Goal: Navigation & Orientation: Find specific page/section

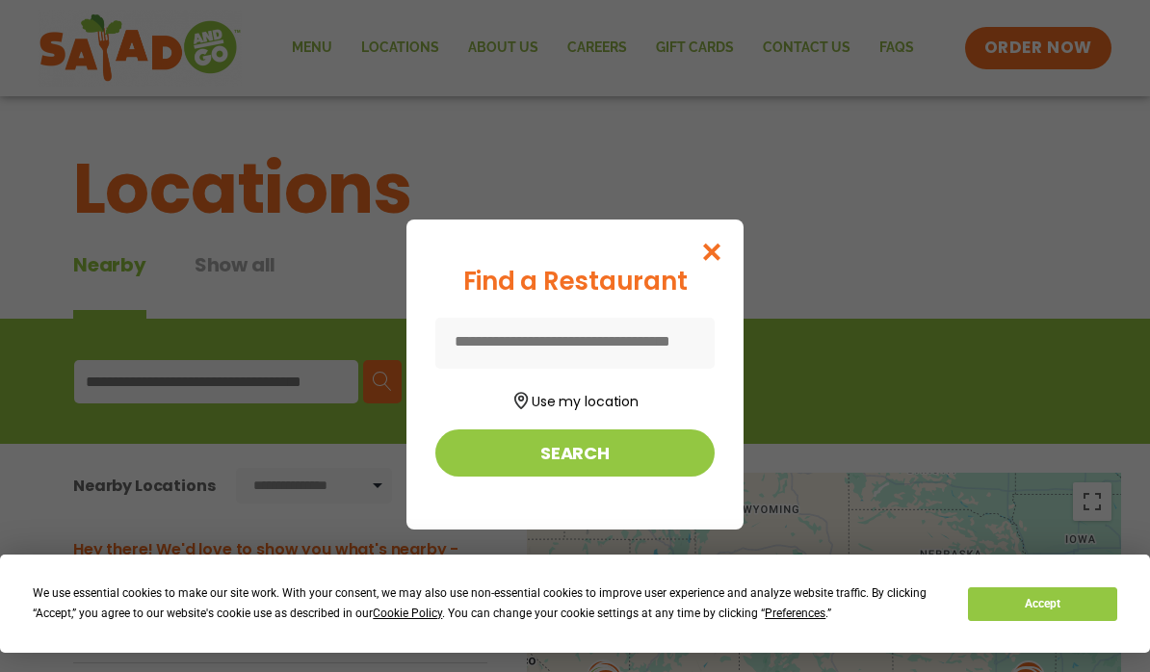
click at [682, 348] on input at bounding box center [574, 343] width 279 height 51
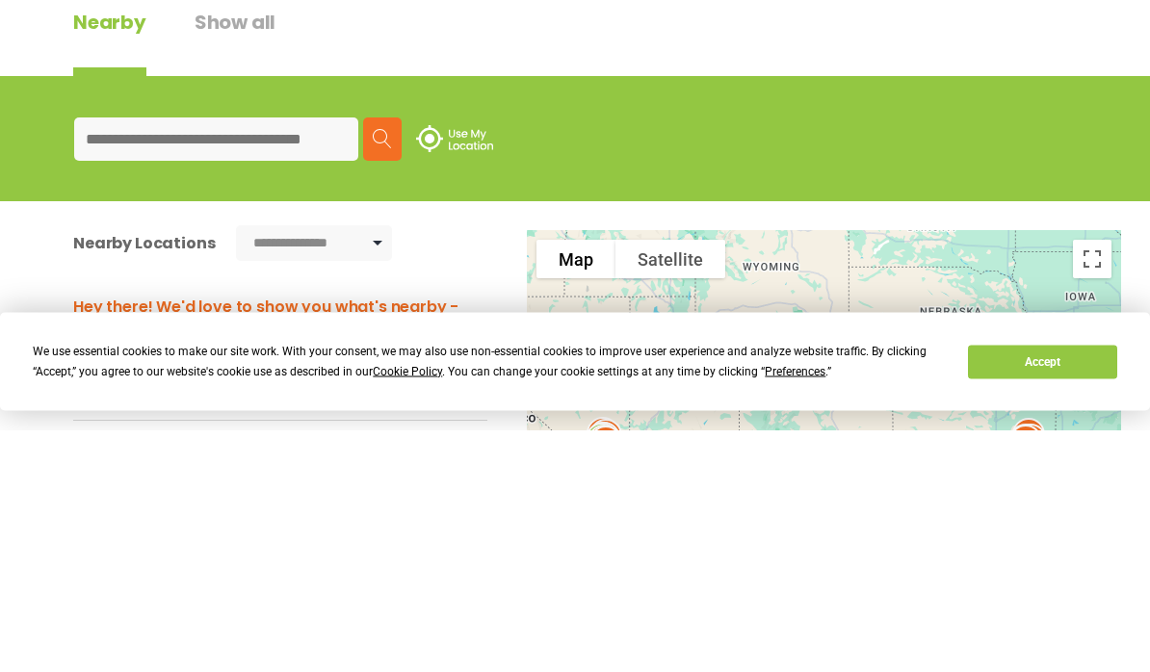
scroll to position [243, 0]
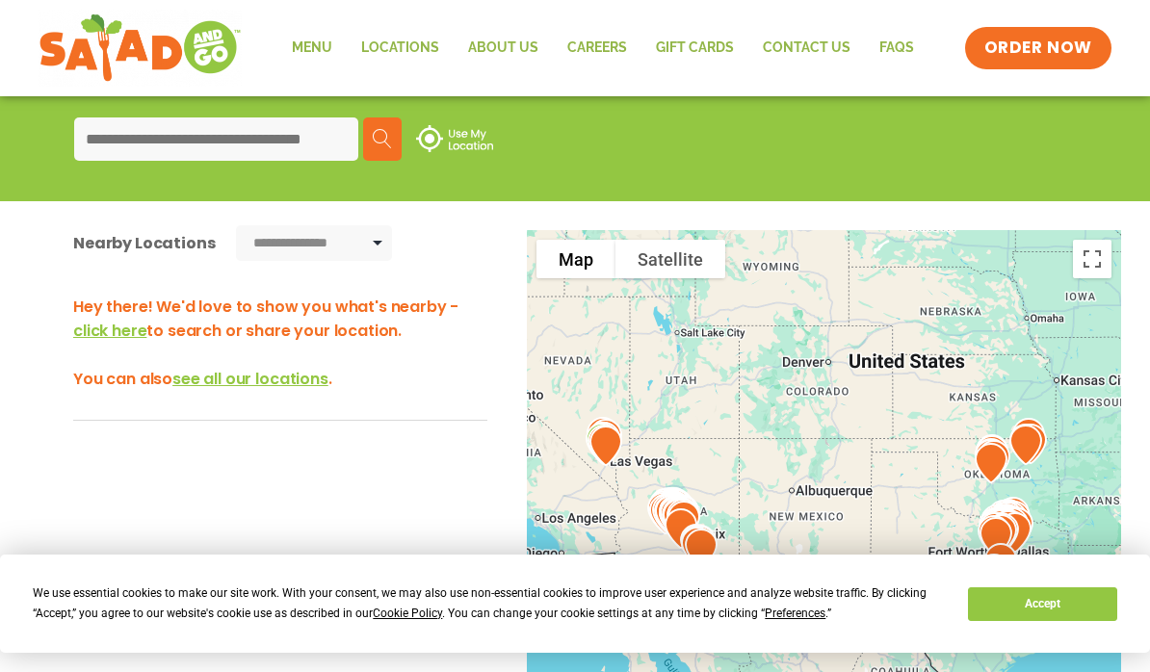
click at [108, 340] on span "click here" at bounding box center [109, 331] width 73 height 22
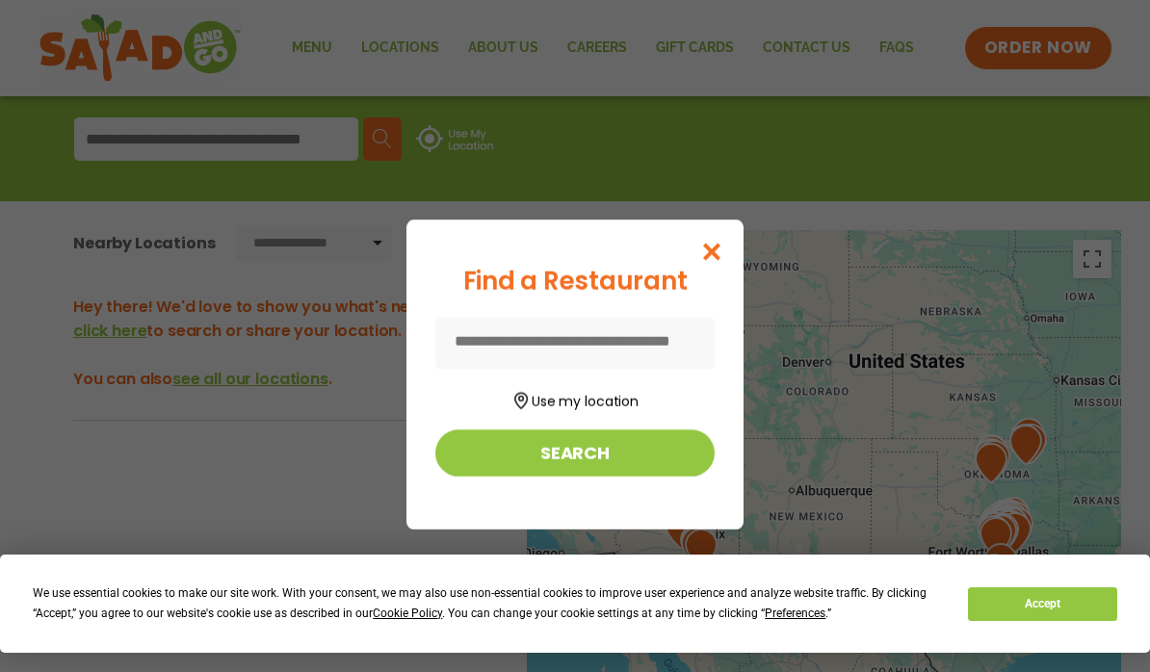
click at [629, 359] on input at bounding box center [574, 343] width 279 height 51
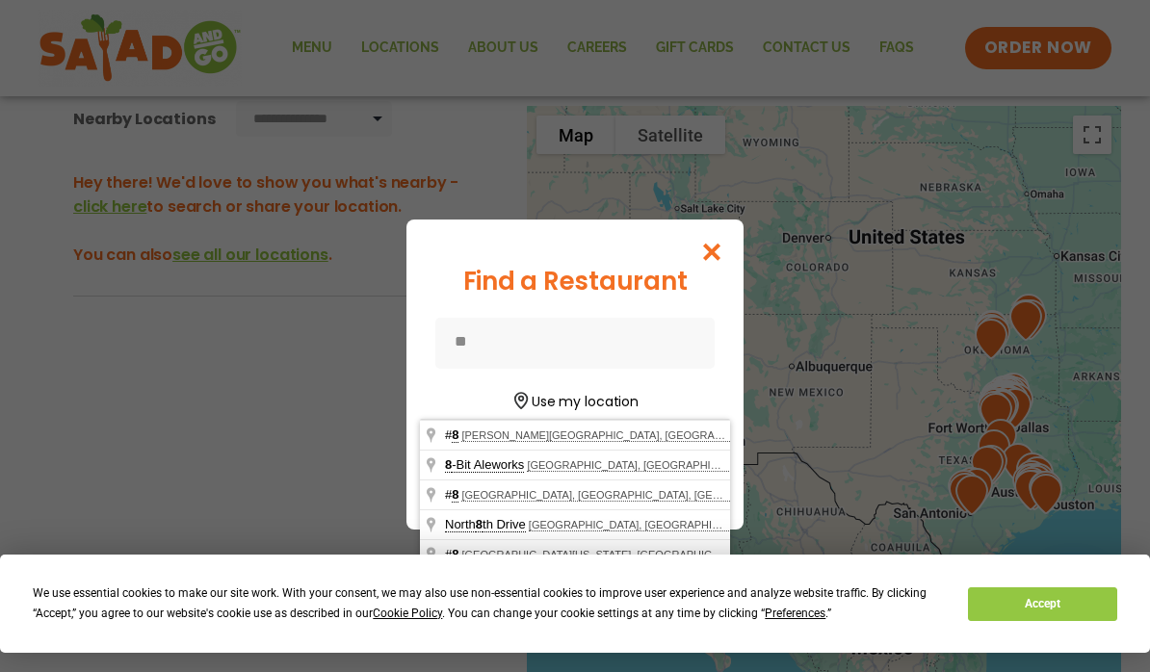
scroll to position [366, 0]
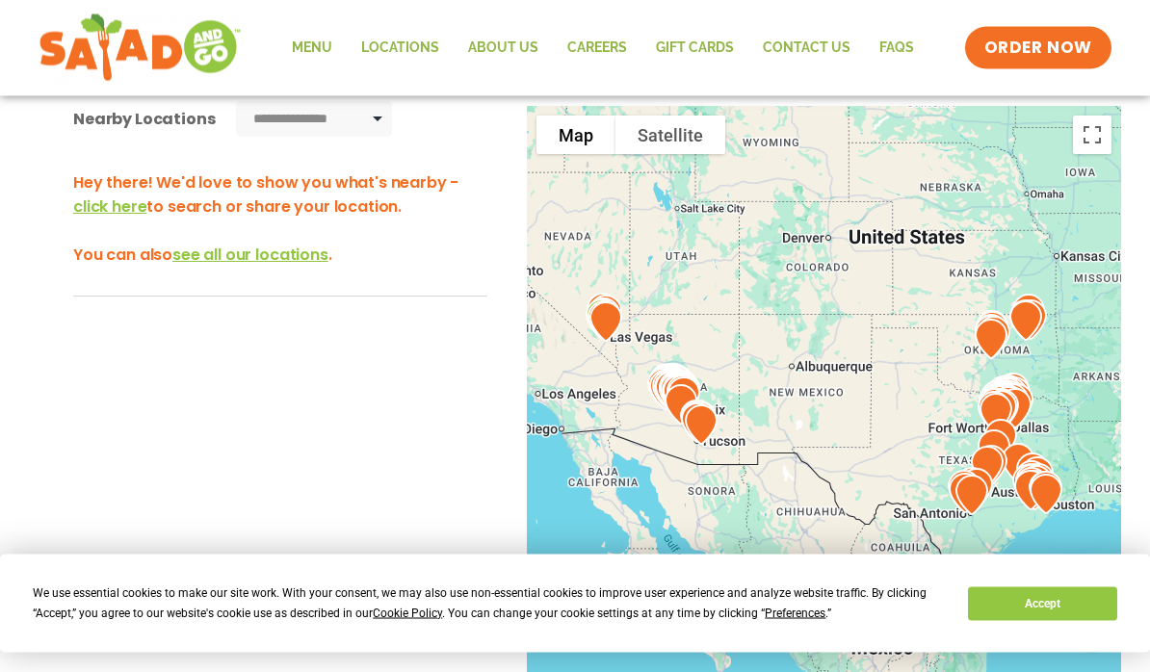
click at [103, 215] on span "click here" at bounding box center [109, 207] width 73 height 22
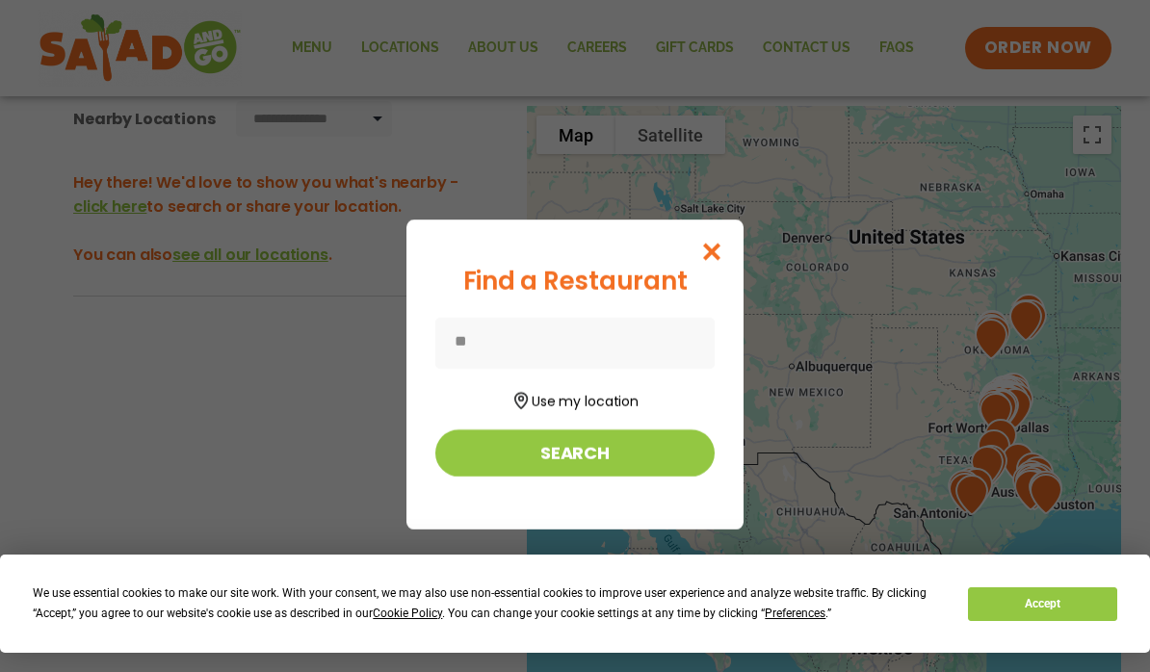
click at [562, 332] on input "*" at bounding box center [574, 343] width 279 height 51
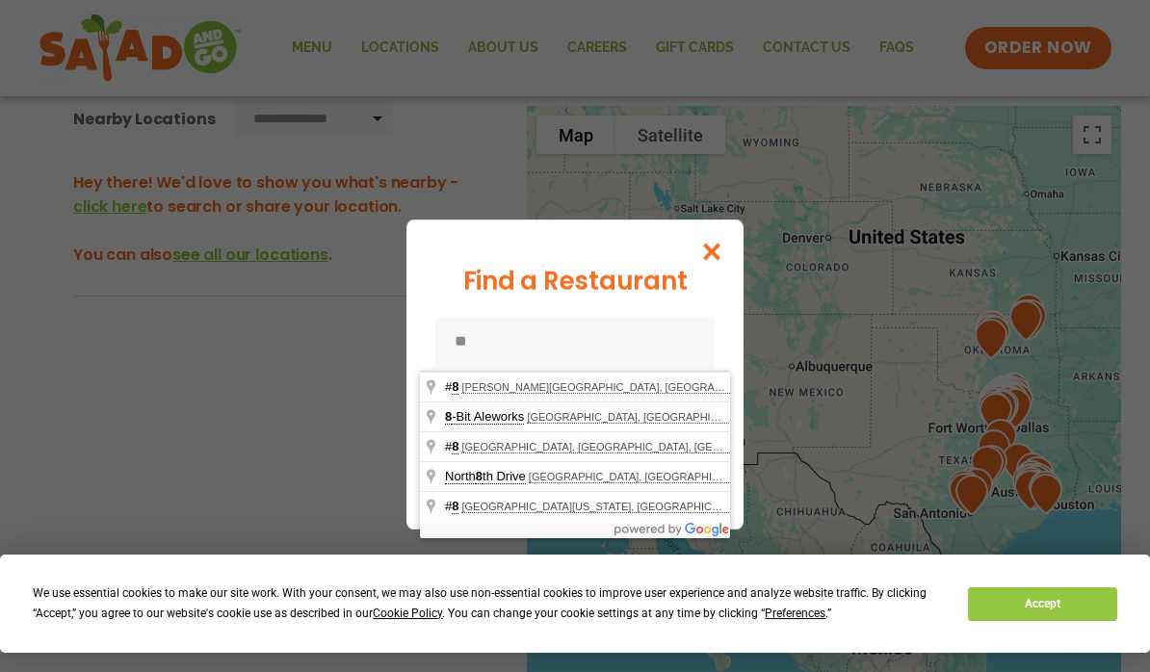
scroll to position [366, 0]
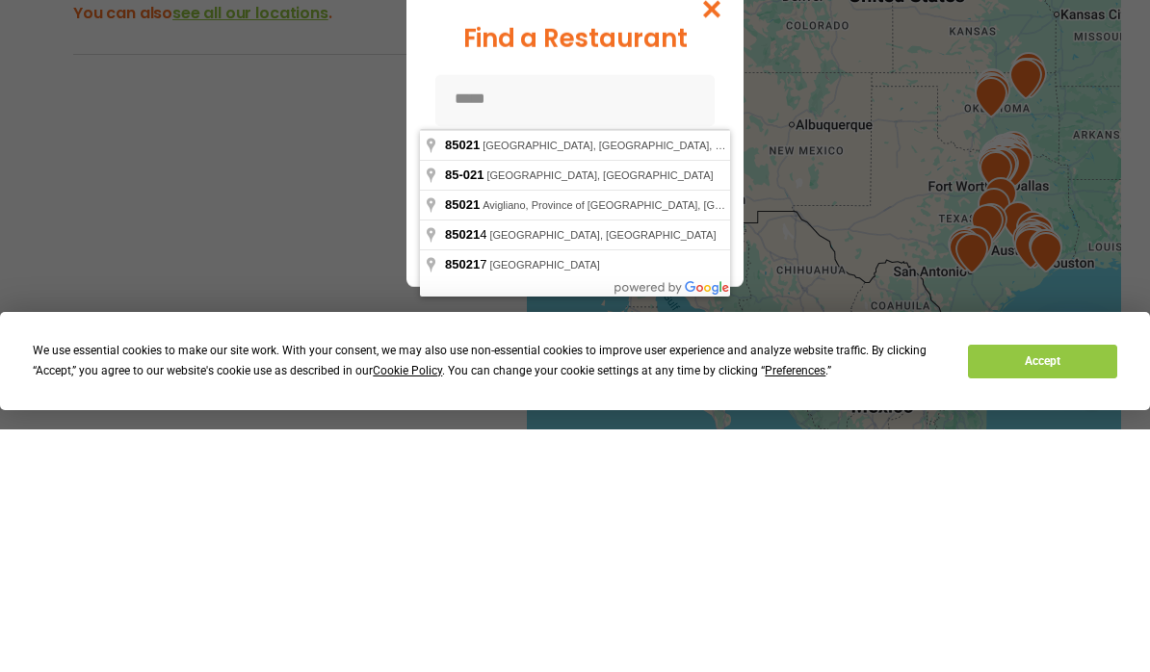
type input "**********"
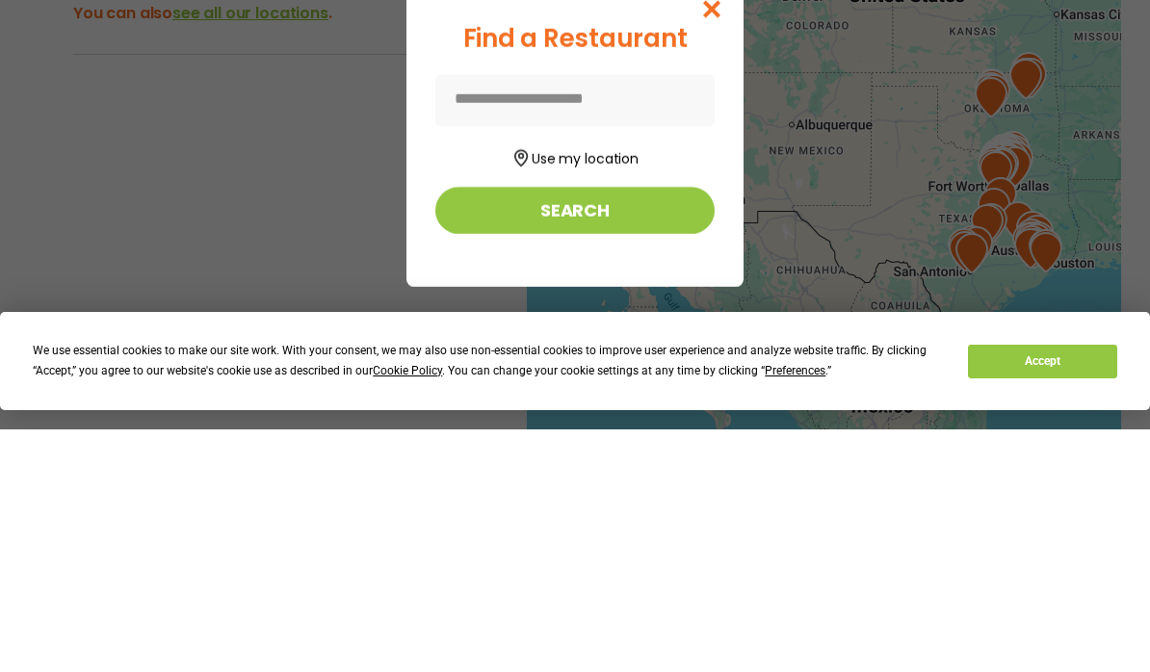
type input "**********"
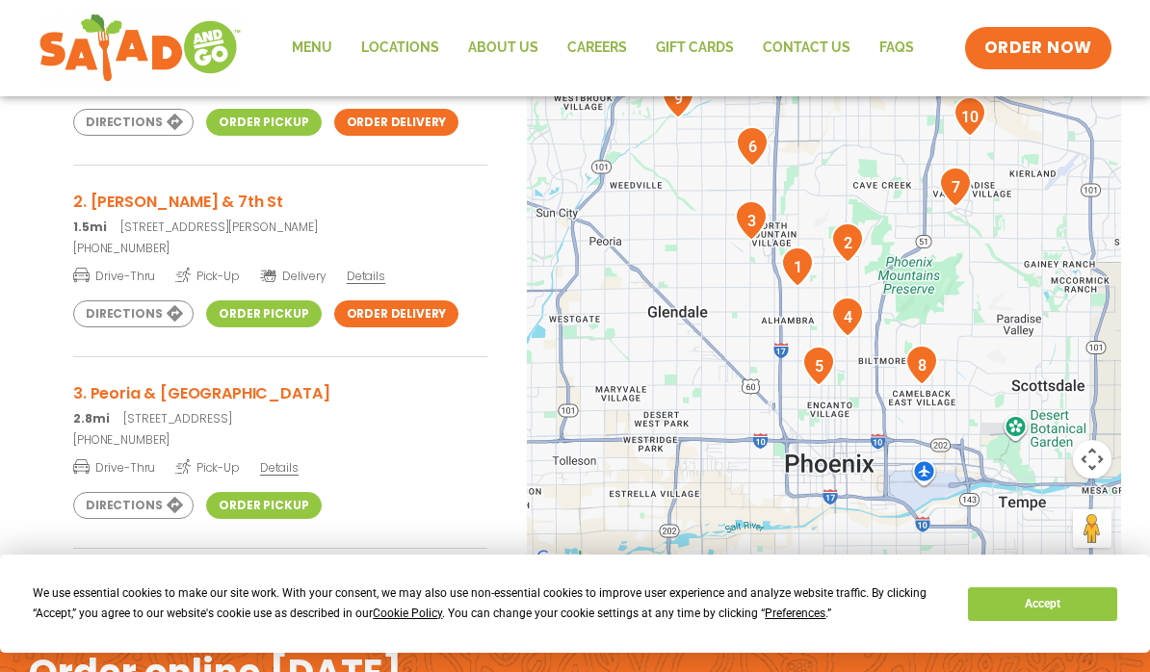
scroll to position [537, 0]
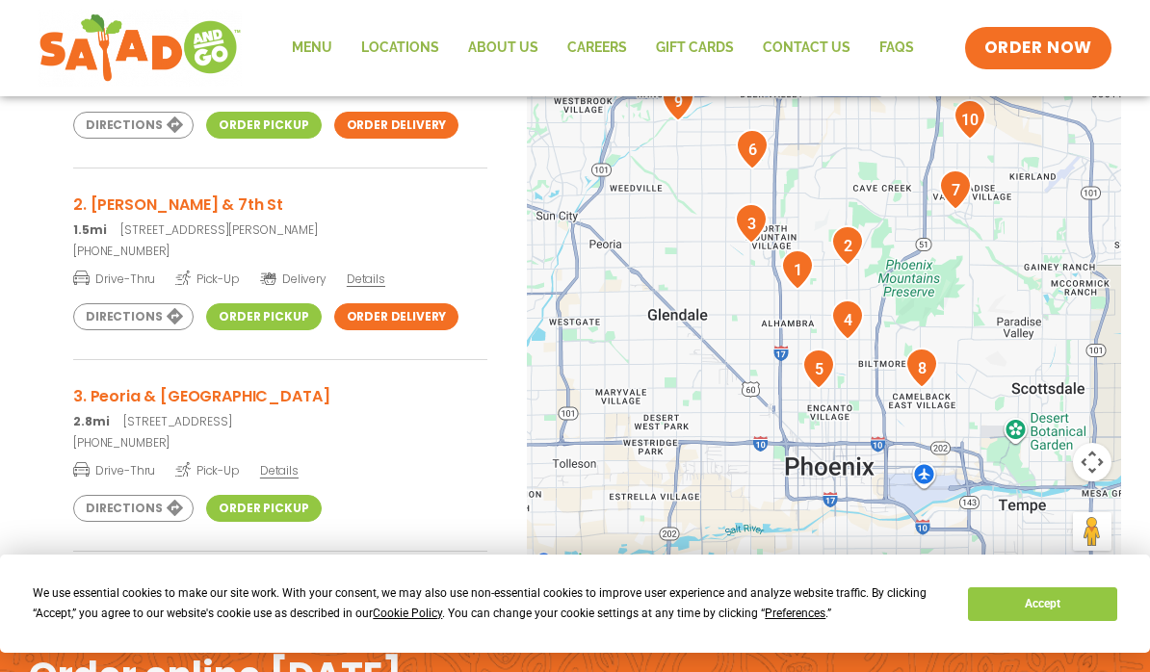
click at [125, 420] on p "2.8mi 3337 W Peoria Ave, Phoenix, AZ 85029" at bounding box center [280, 421] width 414 height 17
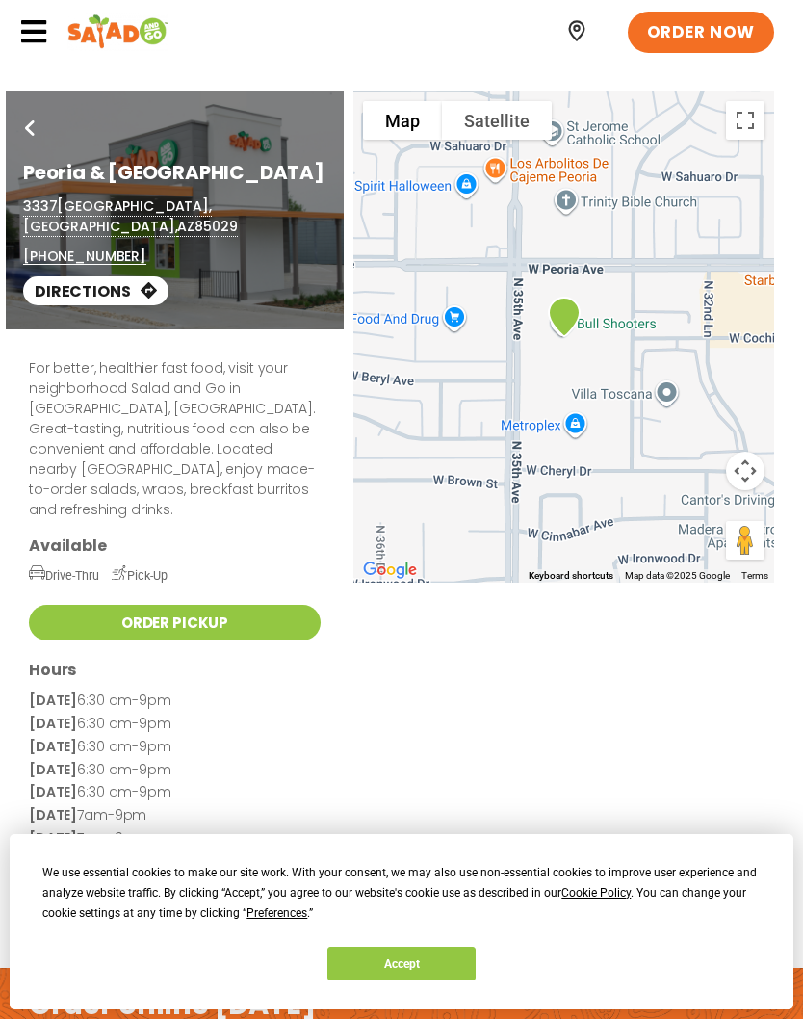
click at [703, 37] on span "ORDER NOW" at bounding box center [701, 32] width 108 height 23
